Goal: Task Accomplishment & Management: Manage account settings

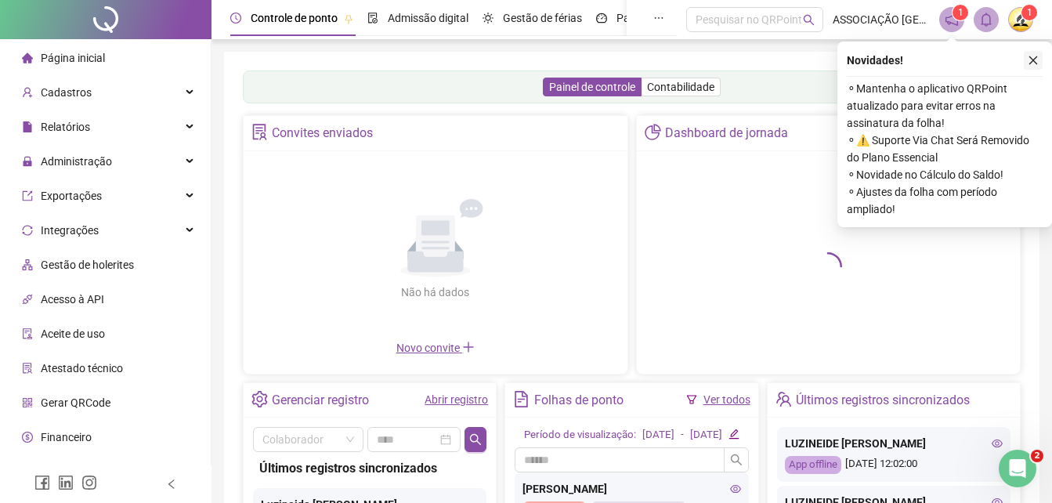
click at [1035, 60] on icon "close" at bounding box center [1032, 60] width 11 height 11
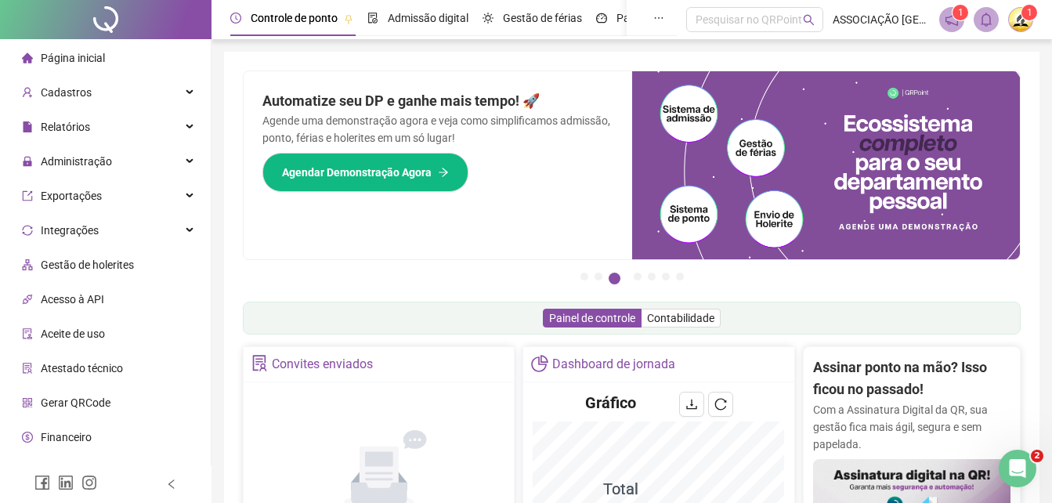
click at [1023, 24] on img at bounding box center [1020, 19] width 23 height 23
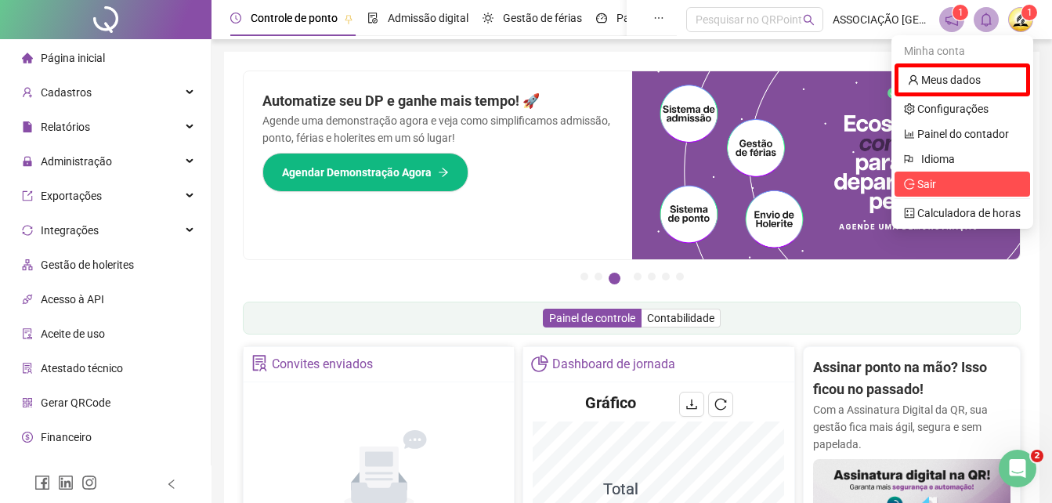
click at [928, 188] on span "Sair" at bounding box center [926, 184] width 19 height 13
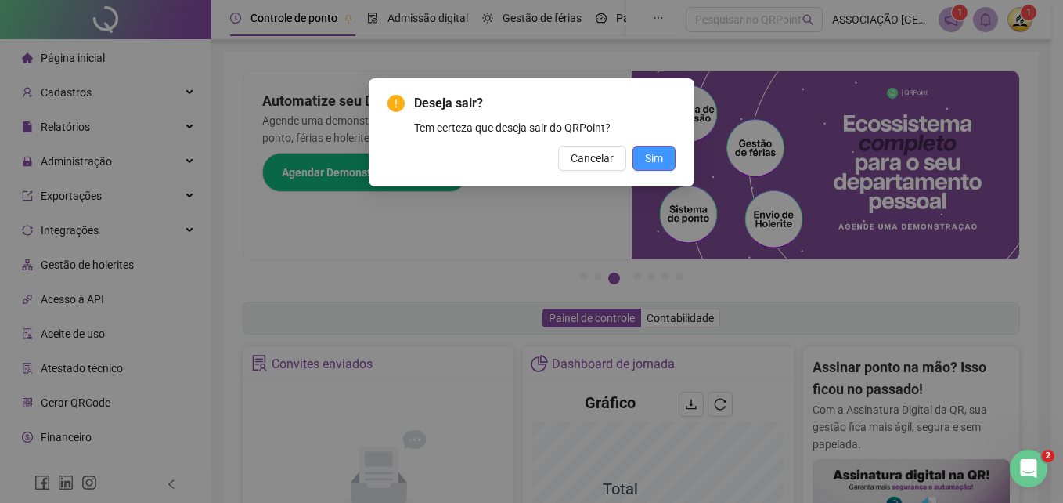
click at [651, 154] on span "Sim" at bounding box center [654, 158] width 18 height 17
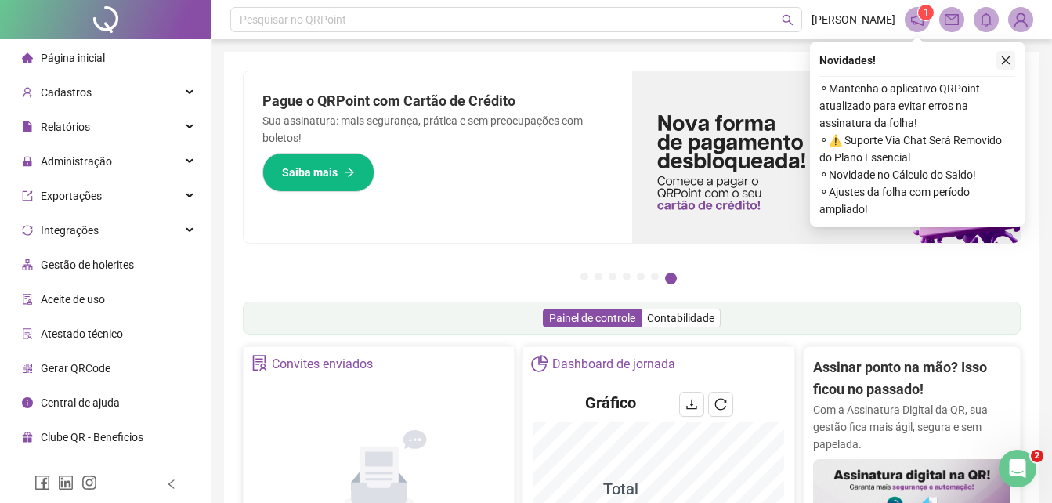
click at [1001, 59] on icon "close" at bounding box center [1005, 60] width 11 height 11
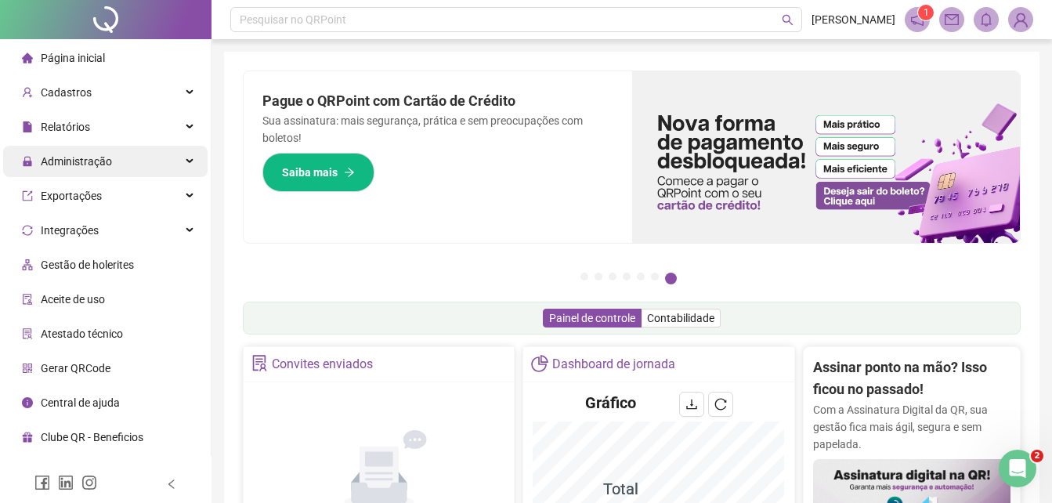
click at [81, 164] on span "Administração" at bounding box center [76, 161] width 71 height 13
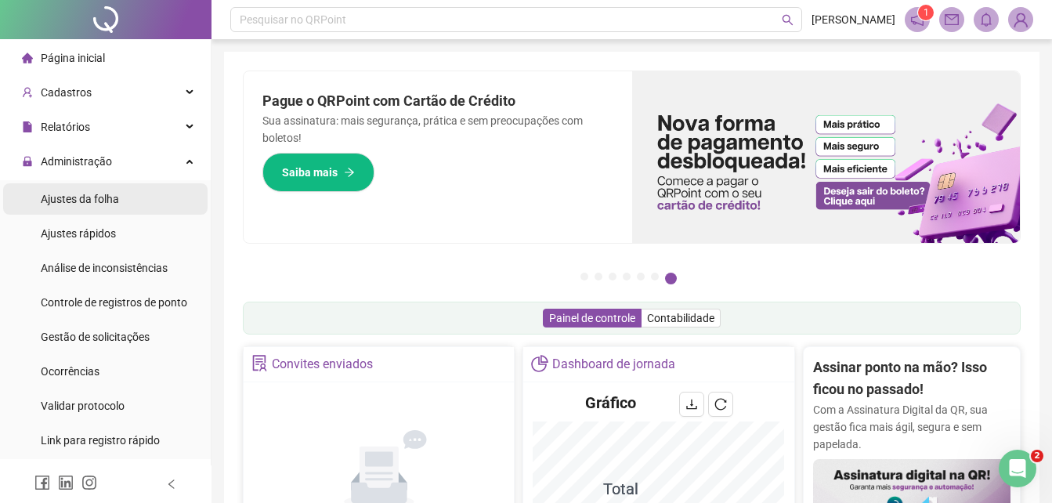
click at [81, 202] on span "Ajustes da folha" at bounding box center [80, 199] width 78 height 13
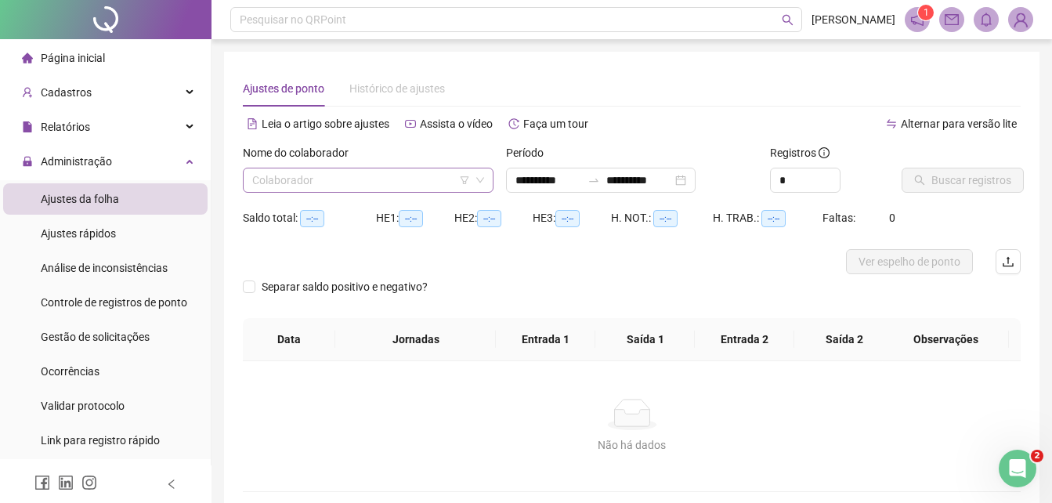
type input "**********"
click at [309, 186] on input "search" at bounding box center [361, 179] width 218 height 23
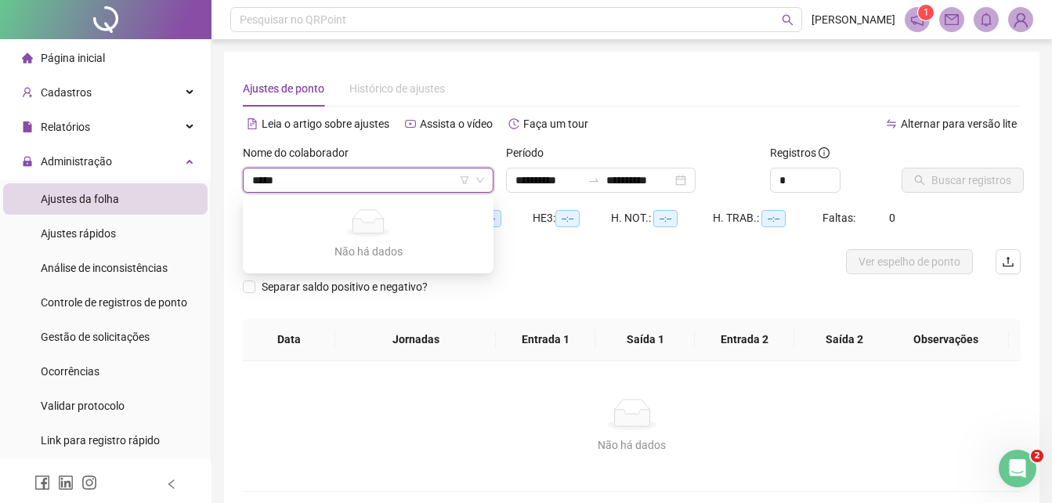
type input "******"
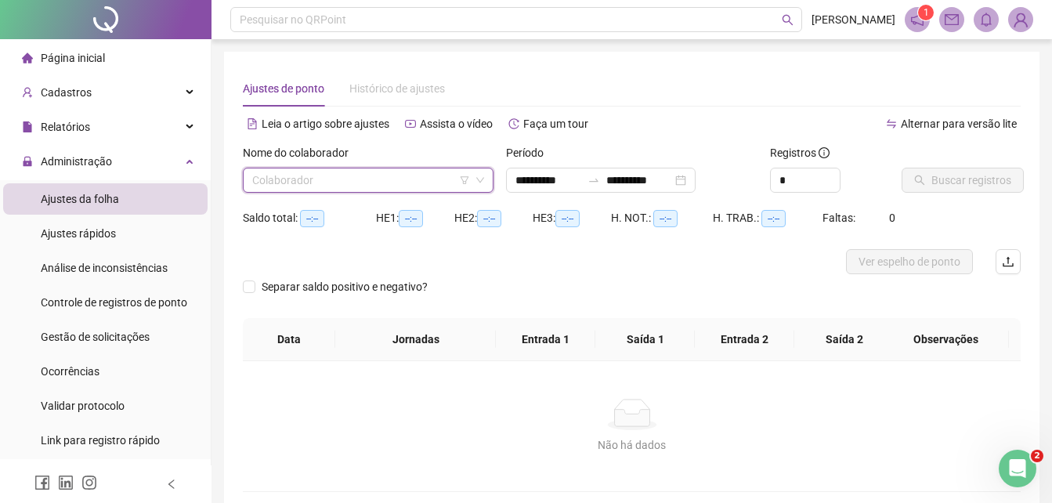
click at [316, 187] on input "search" at bounding box center [361, 179] width 218 height 23
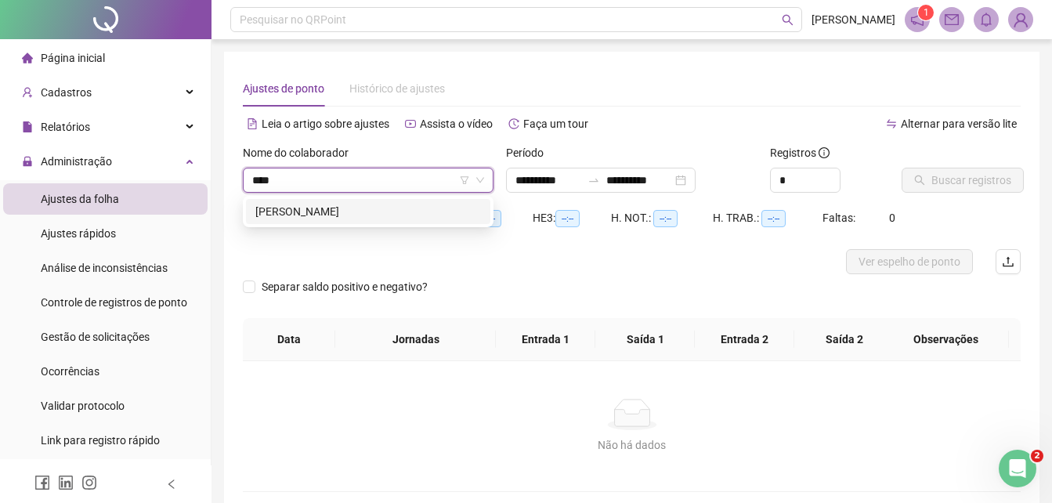
type input "*****"
click at [363, 203] on div "RAYSSA BORGES DIAS DE ARAUJO" at bounding box center [368, 211] width 226 height 17
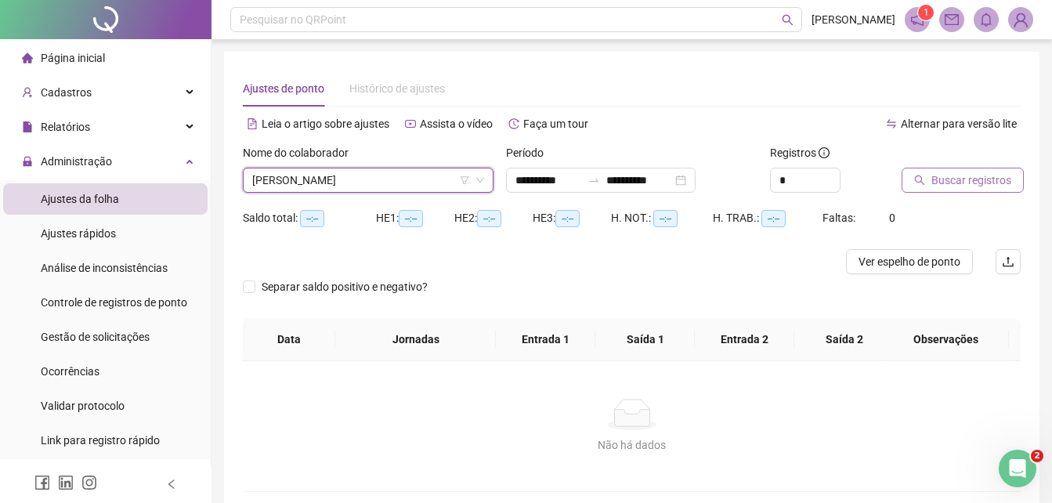
click at [959, 189] on button "Buscar registros" at bounding box center [962, 180] width 122 height 25
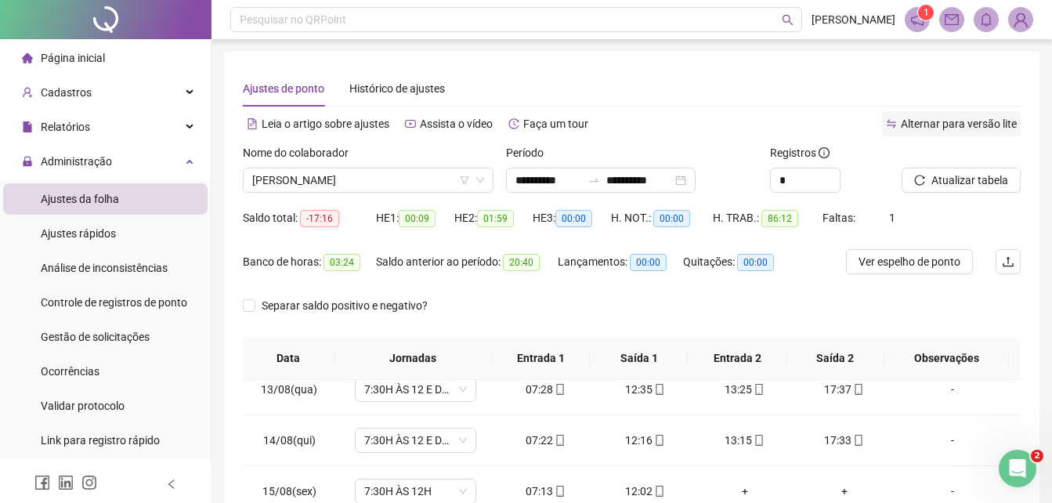
click at [982, 114] on div "Alternar para versão lite" at bounding box center [951, 123] width 139 height 25
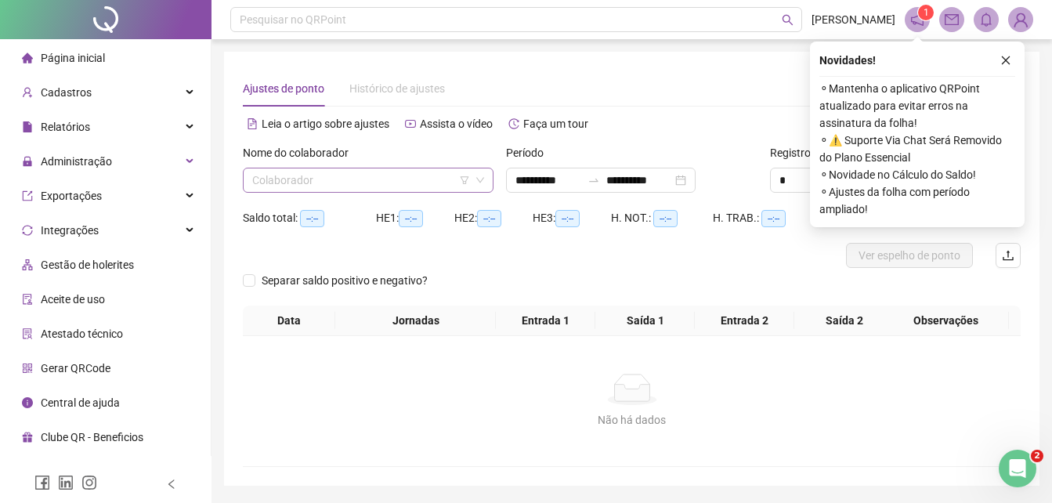
click at [335, 181] on input "search" at bounding box center [361, 179] width 218 height 23
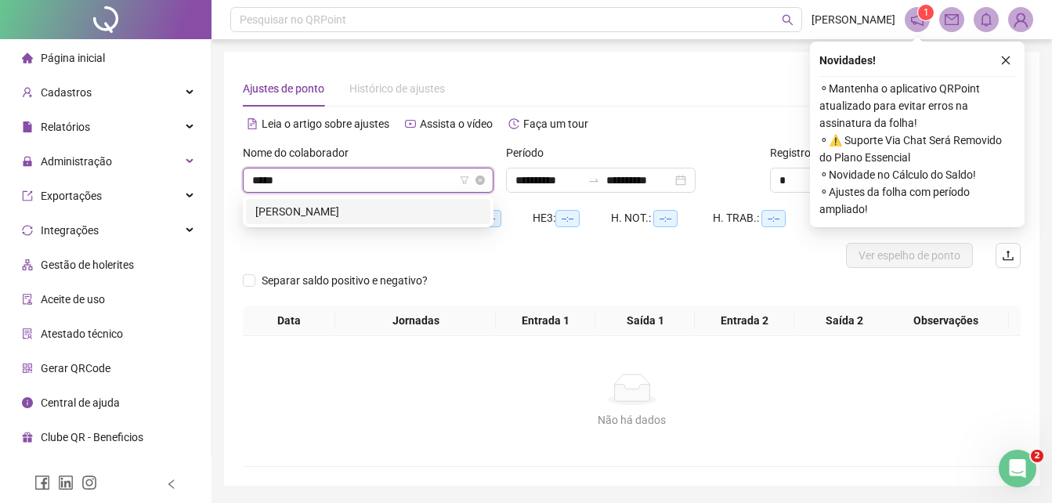
type input "******"
click at [400, 209] on div "RAYSSA BORGES DIAS DE ARAUJO" at bounding box center [368, 211] width 226 height 17
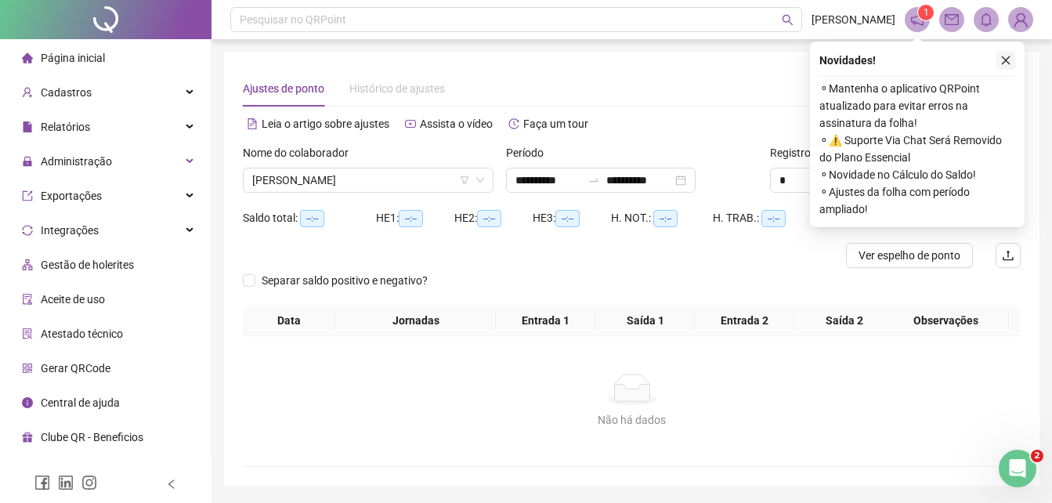
click at [1003, 57] on icon "close" at bounding box center [1005, 60] width 11 height 11
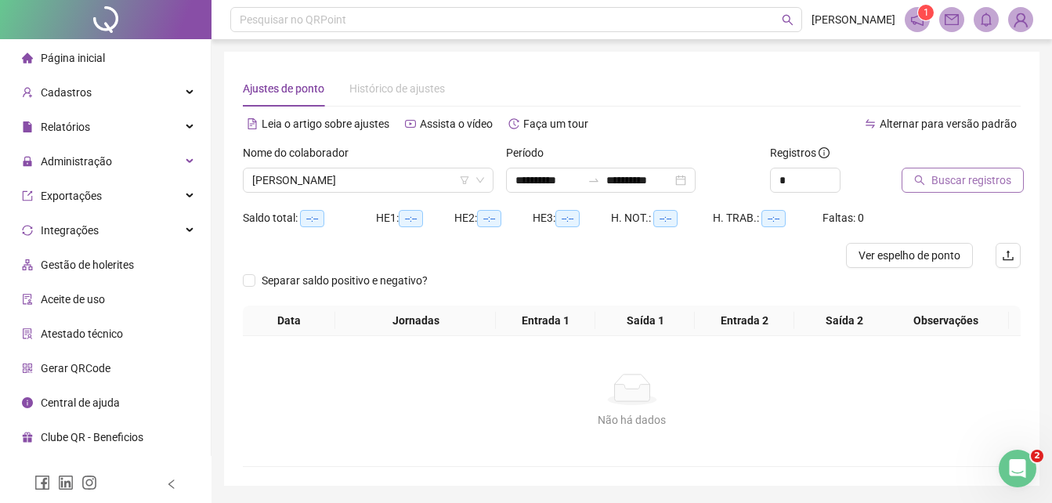
click at [963, 179] on span "Buscar registros" at bounding box center [971, 179] width 80 height 17
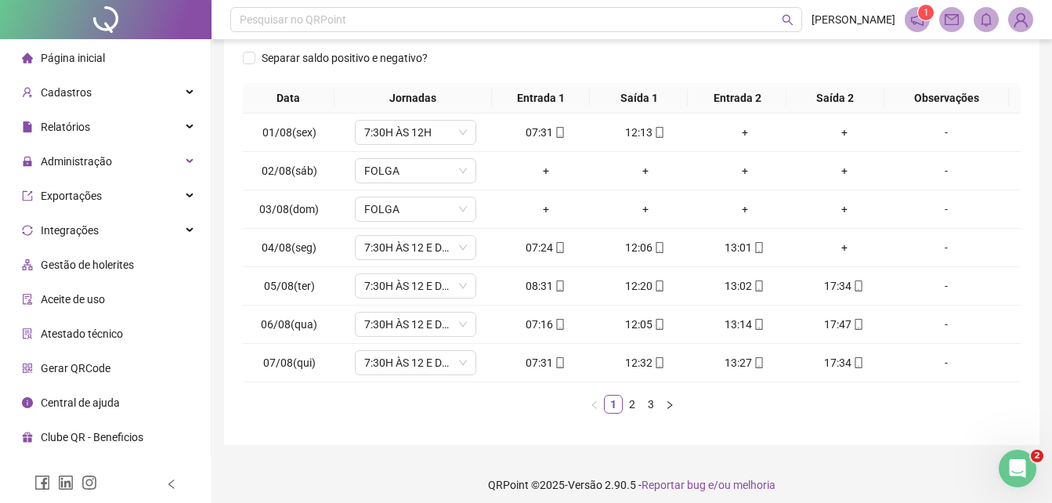
scroll to position [244, 0]
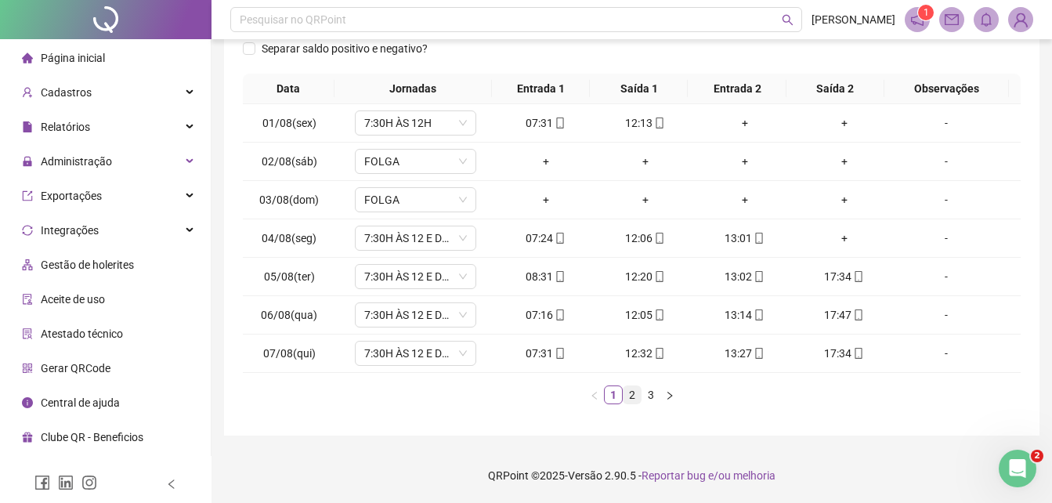
click at [633, 397] on link "2" at bounding box center [631, 394] width 17 height 17
click at [653, 397] on link "3" at bounding box center [650, 394] width 17 height 17
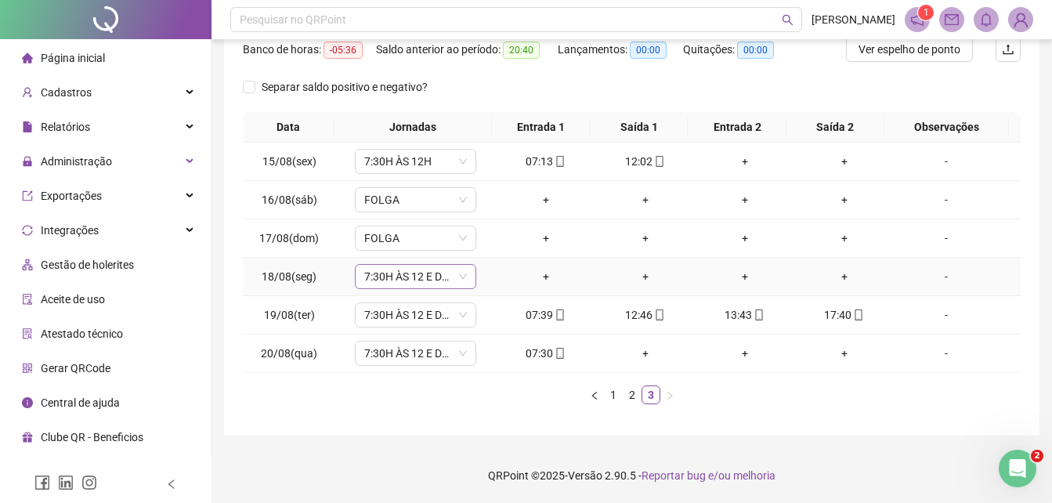
drag, startPoint x: 417, startPoint y: 273, endPoint x: 444, endPoint y: 276, distance: 26.8
click at [417, 274] on span "7:30H ÀS 12 E DE 13H ÀS 17:30" at bounding box center [415, 276] width 103 height 23
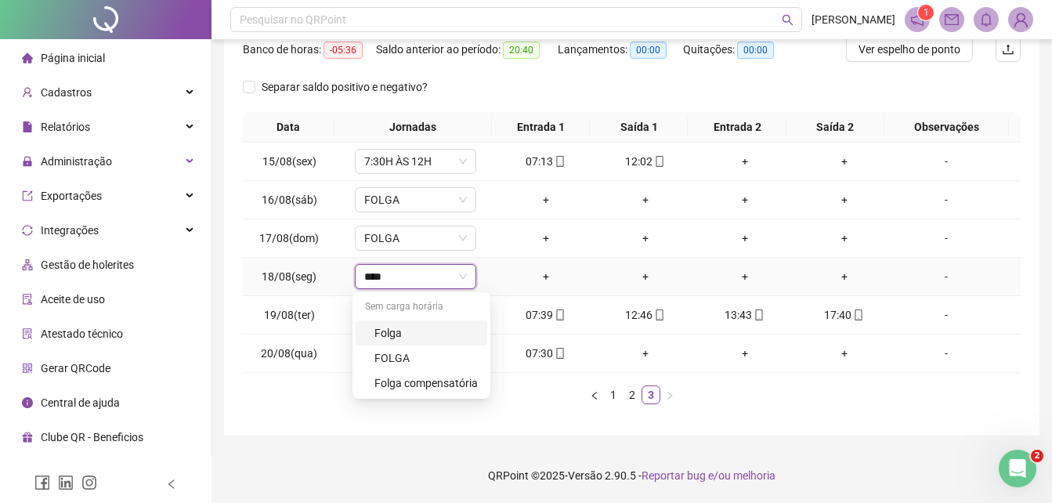
type input "*****"
drag, startPoint x: 436, startPoint y: 385, endPoint x: 446, endPoint y: 379, distance: 12.0
click at [446, 379] on div "Folga compensatória" at bounding box center [425, 382] width 103 height 17
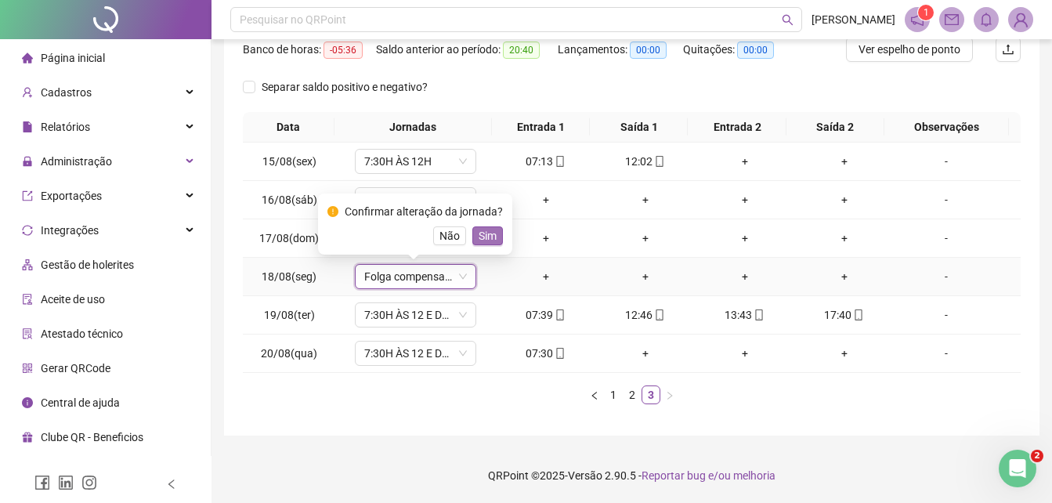
click at [482, 234] on span "Sim" at bounding box center [487, 235] width 18 height 17
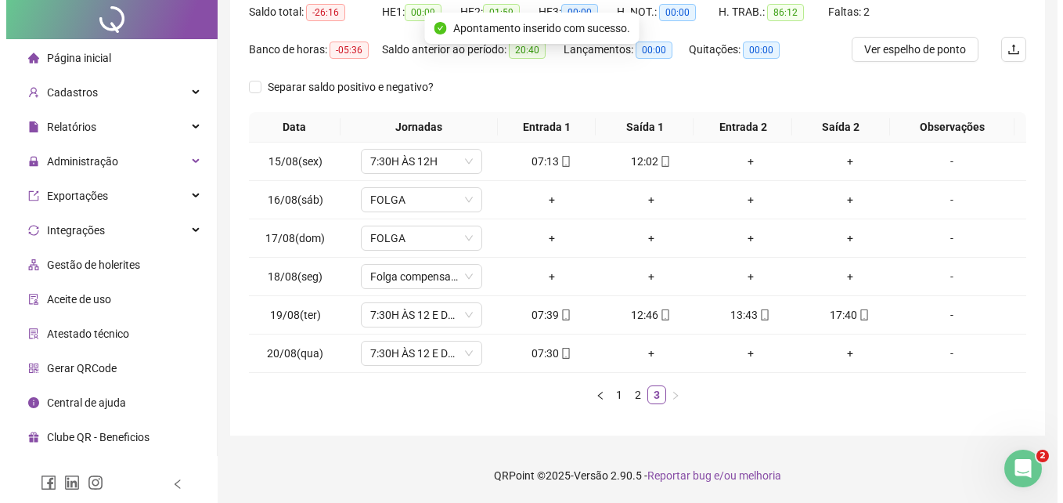
scroll to position [0, 0]
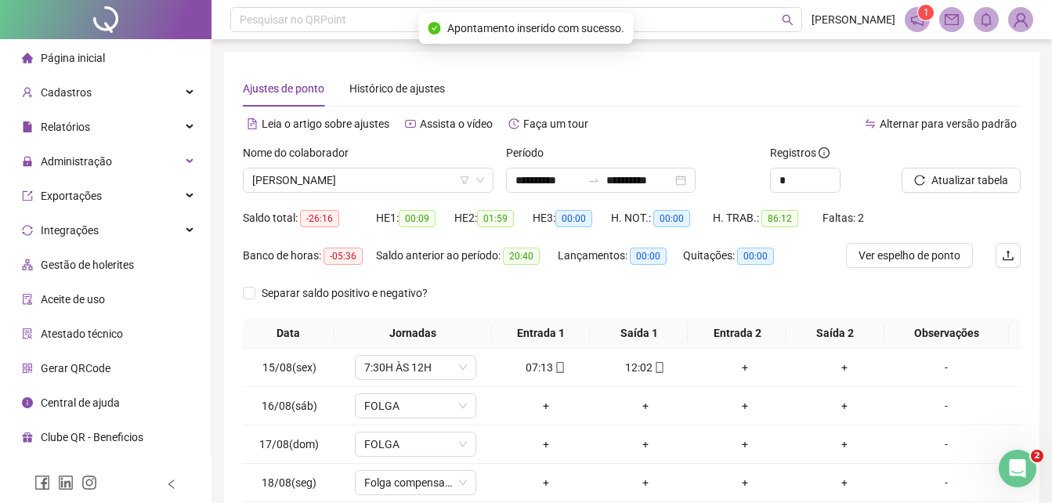
click at [974, 121] on span "Alternar para versão padrão" at bounding box center [947, 123] width 137 height 13
click at [955, 178] on span "Atualizar tabela" at bounding box center [969, 179] width 77 height 17
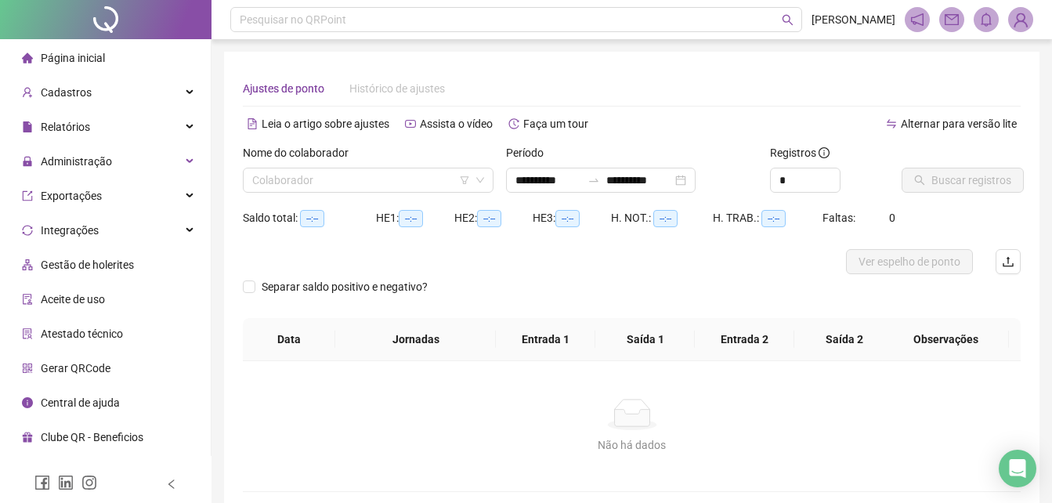
type input "**********"
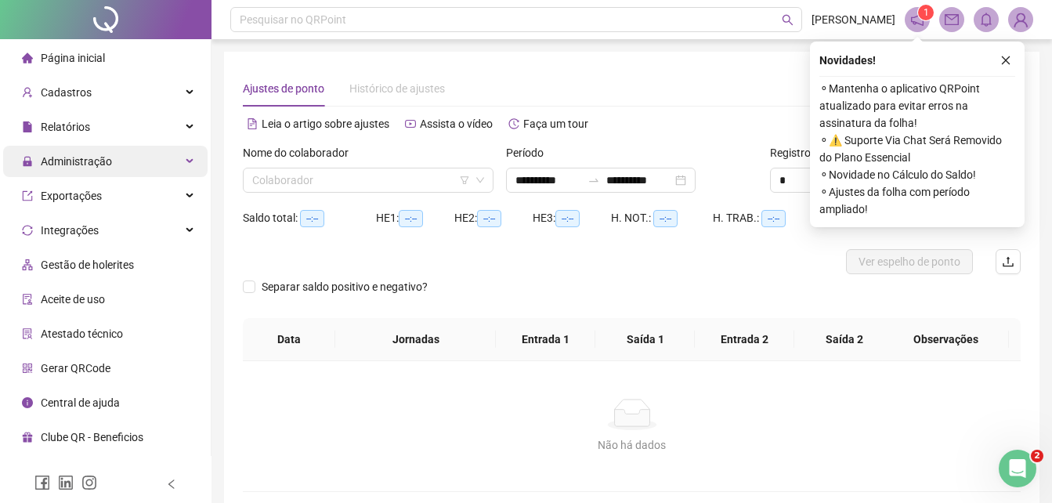
click at [98, 158] on span "Administração" at bounding box center [76, 161] width 71 height 13
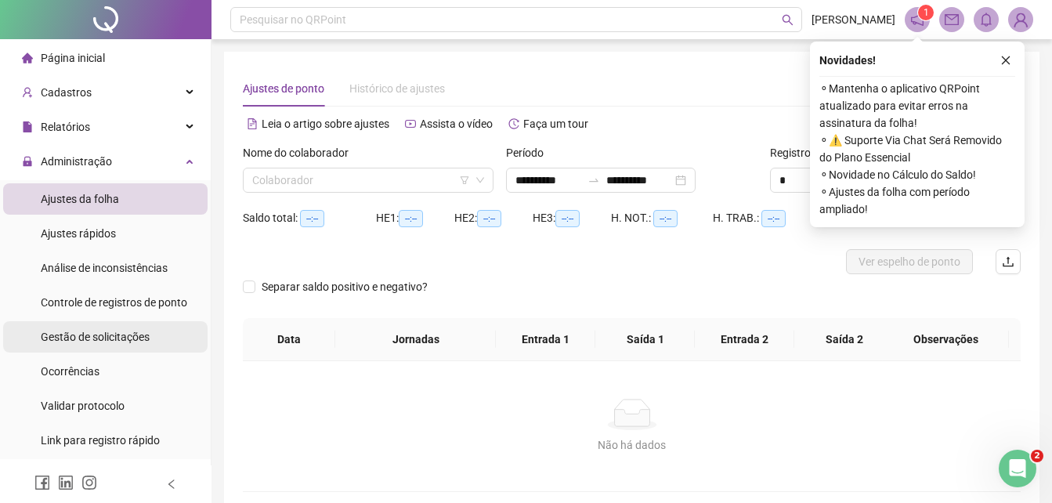
click at [117, 339] on span "Gestão de solicitações" at bounding box center [95, 336] width 109 height 13
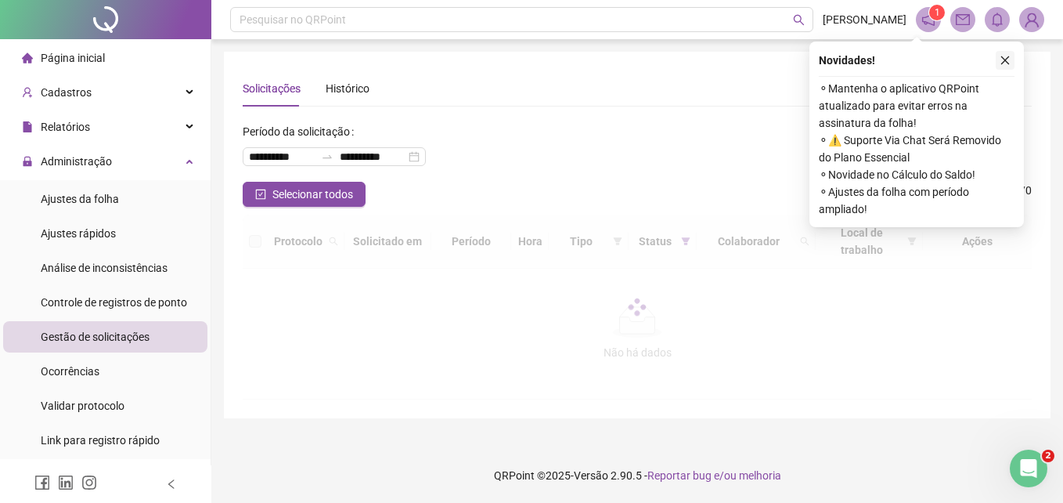
click at [1001, 60] on icon "close" at bounding box center [1005, 60] width 11 height 11
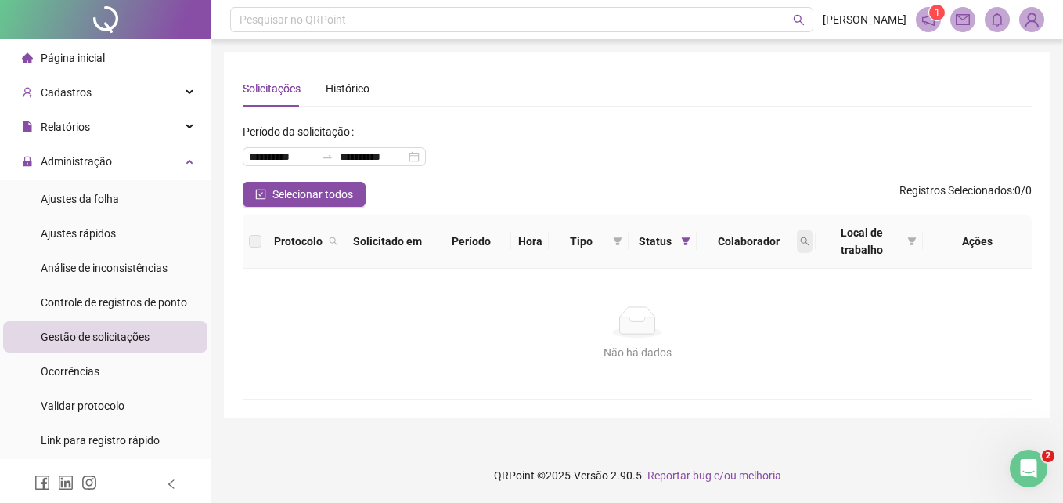
click at [801, 240] on icon "search" at bounding box center [804, 240] width 9 height 9
click at [770, 301] on span "Limpar" at bounding box center [770, 304] width 34 height 17
click at [684, 240] on icon "filter" at bounding box center [686, 241] width 9 height 8
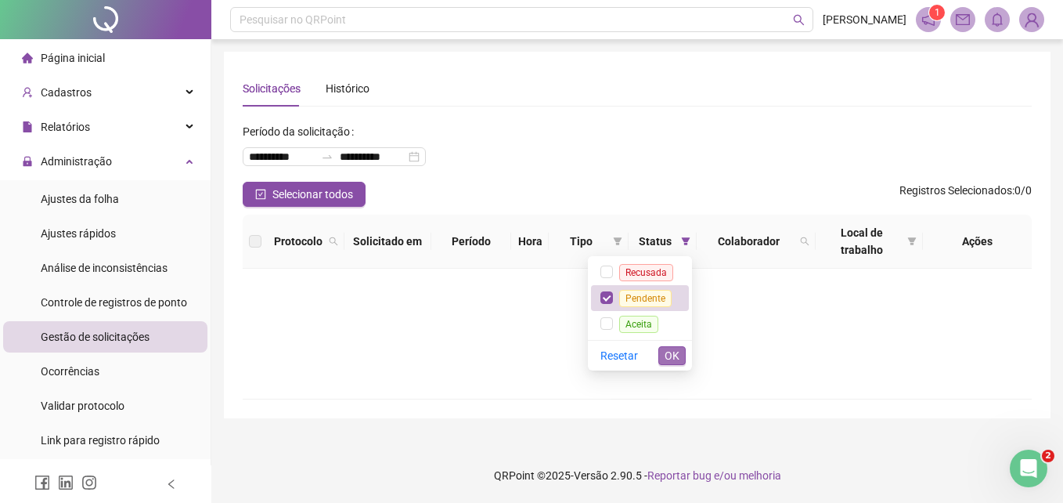
click at [669, 350] on span "OK" at bounding box center [672, 355] width 15 height 17
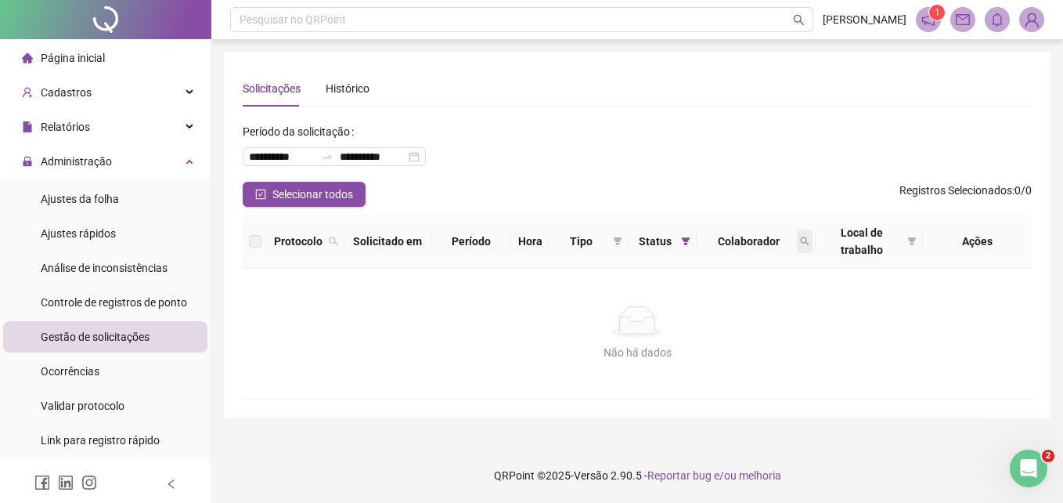
click at [802, 240] on icon "search" at bounding box center [804, 240] width 9 height 9
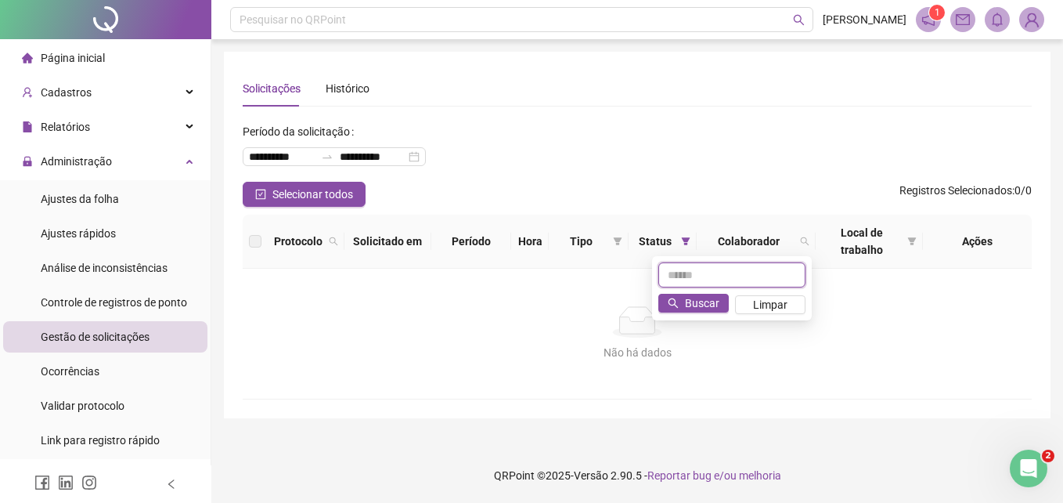
click at [761, 273] on input "text" at bounding box center [732, 274] width 147 height 25
type input "******"
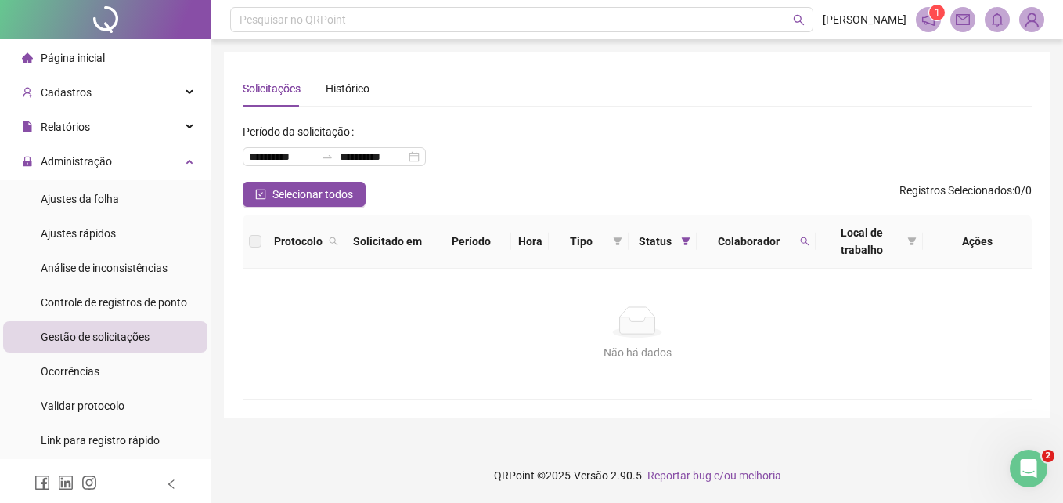
click at [77, 52] on span "Página inicial" at bounding box center [73, 58] width 64 height 13
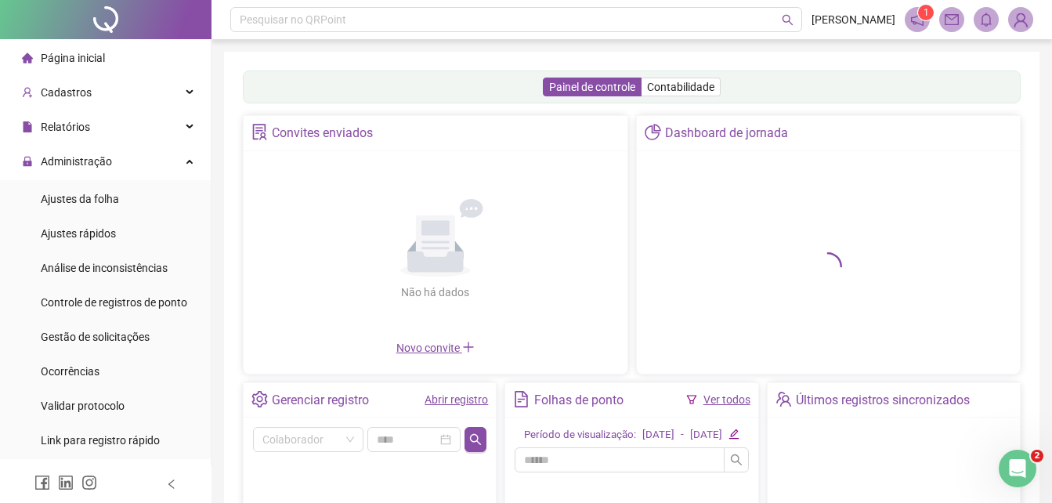
click at [80, 56] on span "Página inicial" at bounding box center [73, 58] width 64 height 13
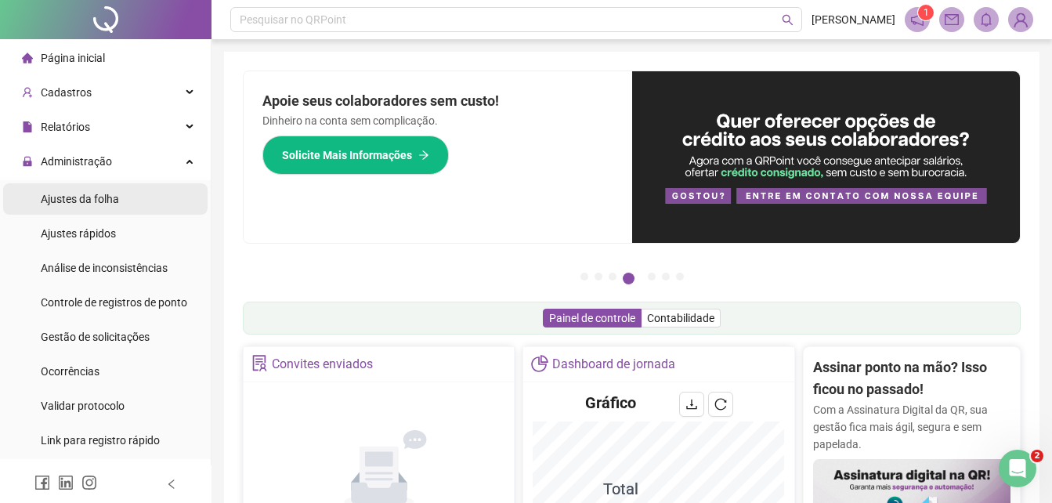
click at [70, 200] on span "Ajustes da folha" at bounding box center [80, 199] width 78 height 13
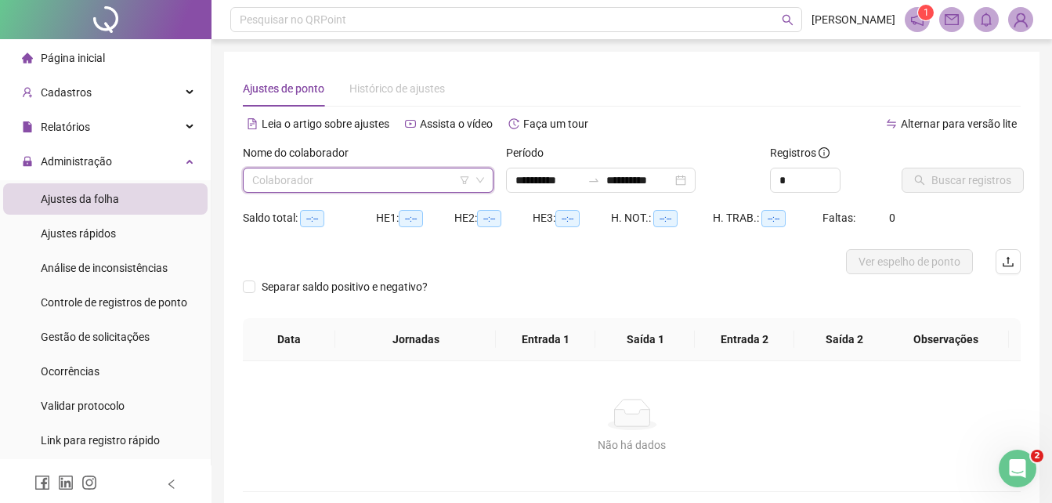
click at [302, 174] on input "search" at bounding box center [361, 179] width 218 height 23
type input "**********"
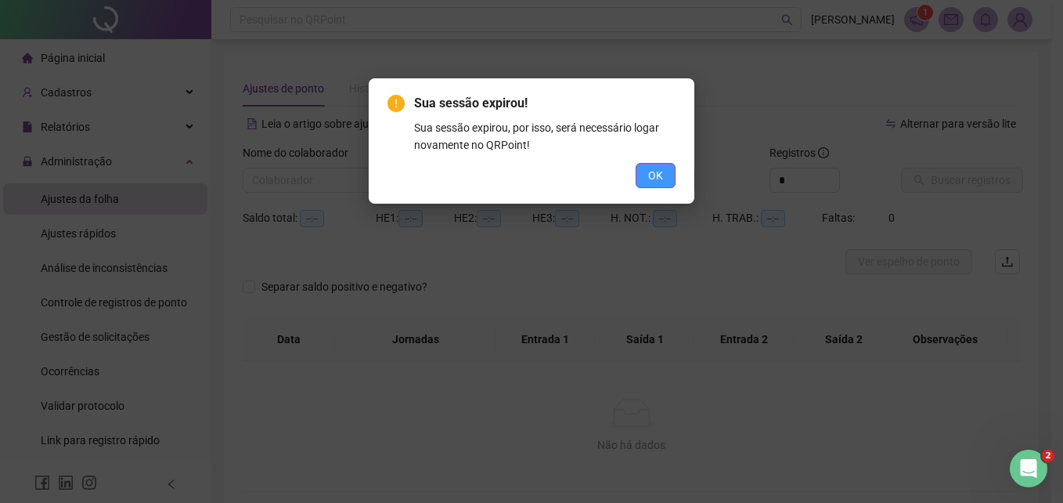
click at [658, 175] on span "OK" at bounding box center [655, 175] width 15 height 17
